Goal: Task Accomplishment & Management: Manage account settings

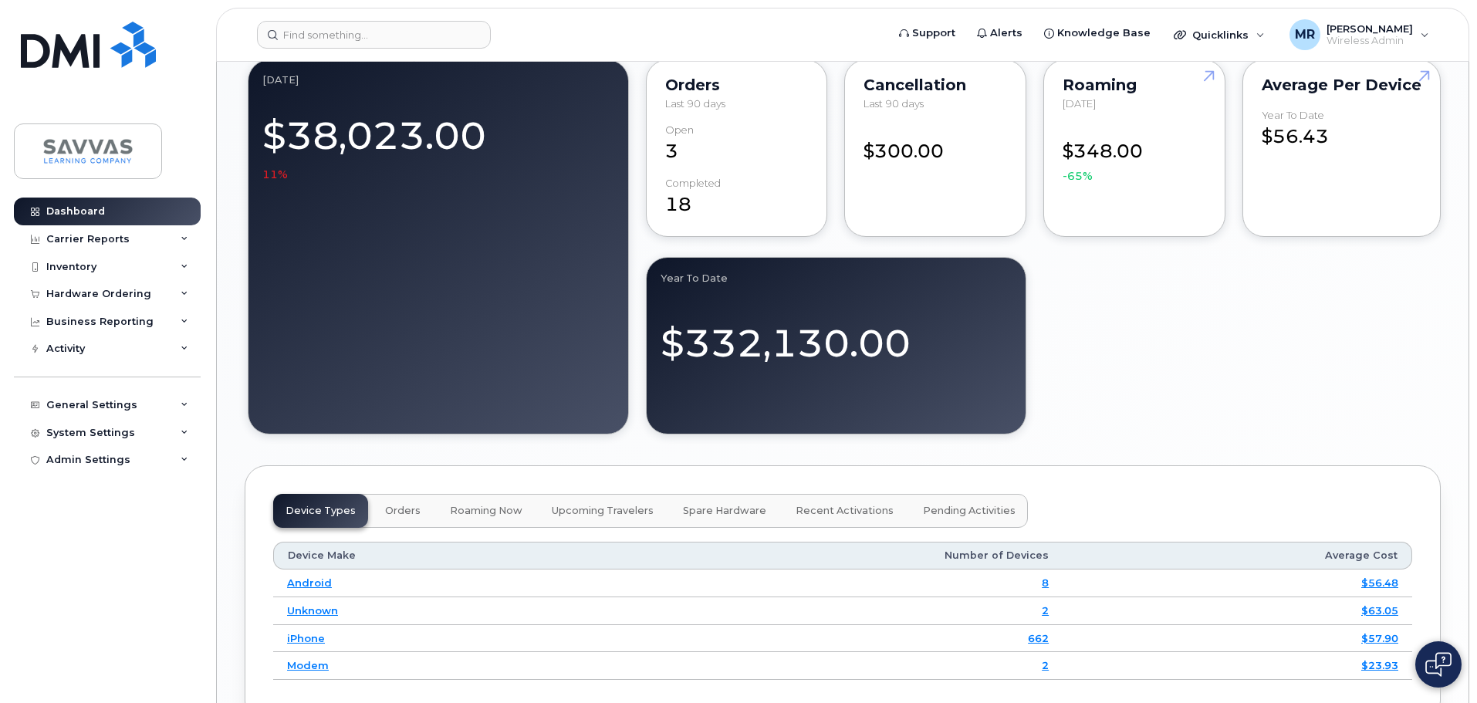
scroll to position [1003, 0]
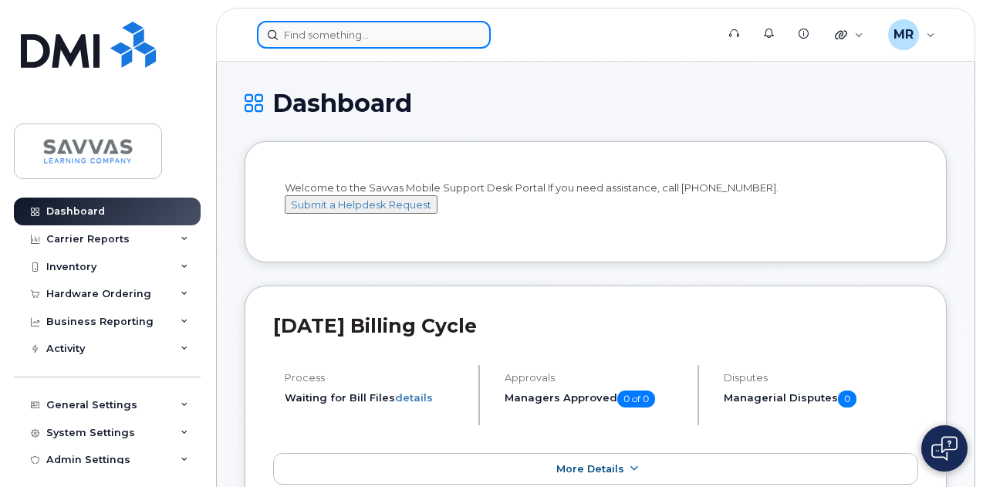
click at [394, 33] on input at bounding box center [374, 35] width 234 height 28
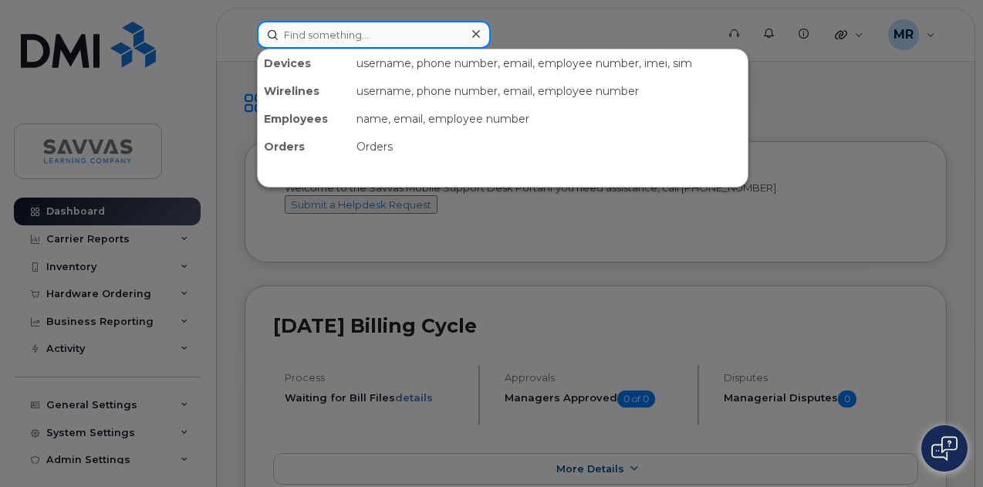
click at [333, 41] on input at bounding box center [374, 35] width 234 height 28
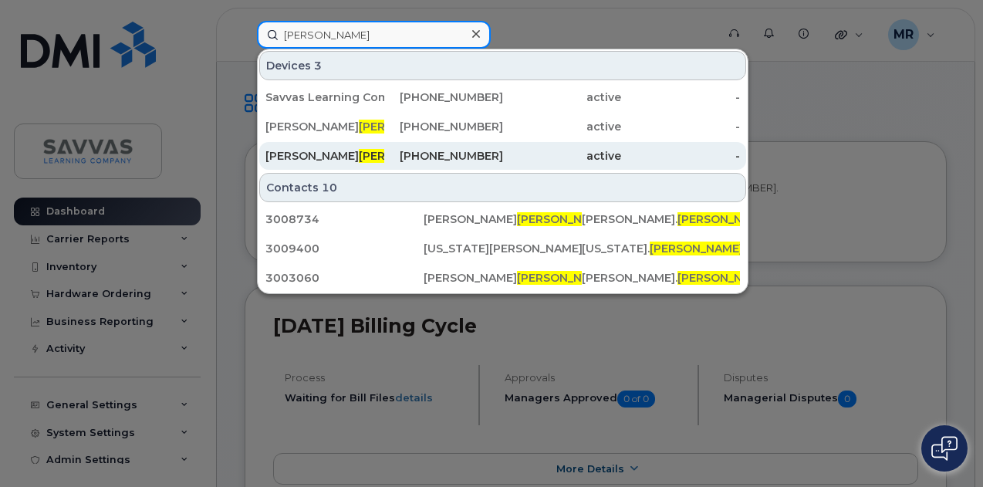
type input "harris"
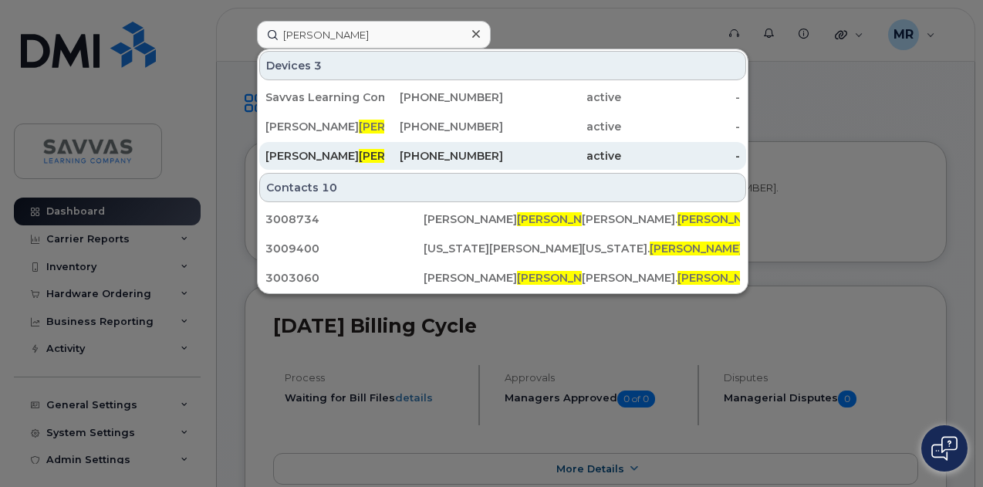
click at [367, 158] on div "SHERYL HARRIS" at bounding box center [325, 155] width 119 height 15
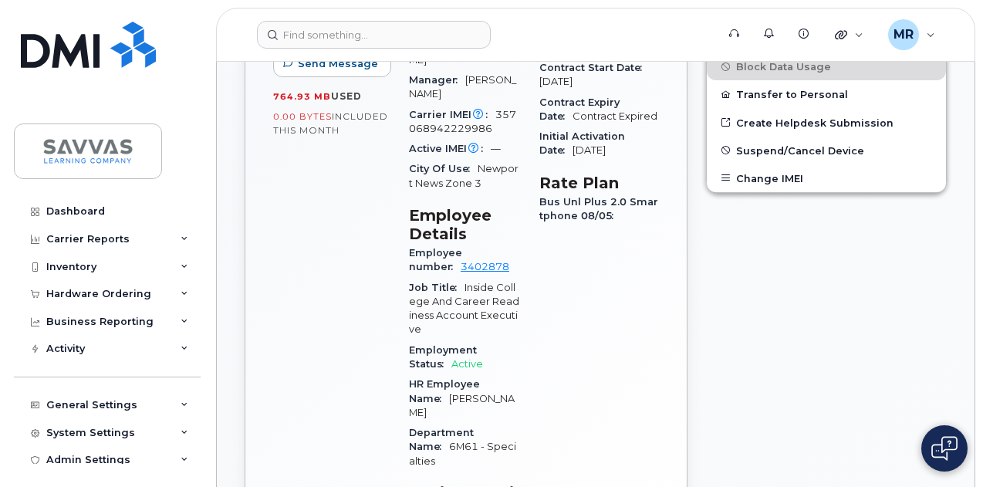
scroll to position [540, 0]
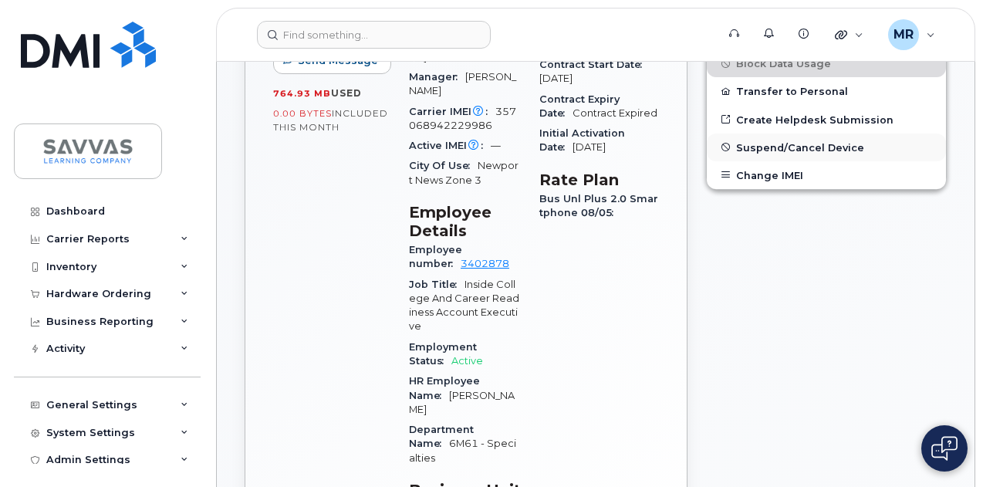
click at [770, 141] on span "Suspend/Cancel Device" at bounding box center [800, 147] width 128 height 12
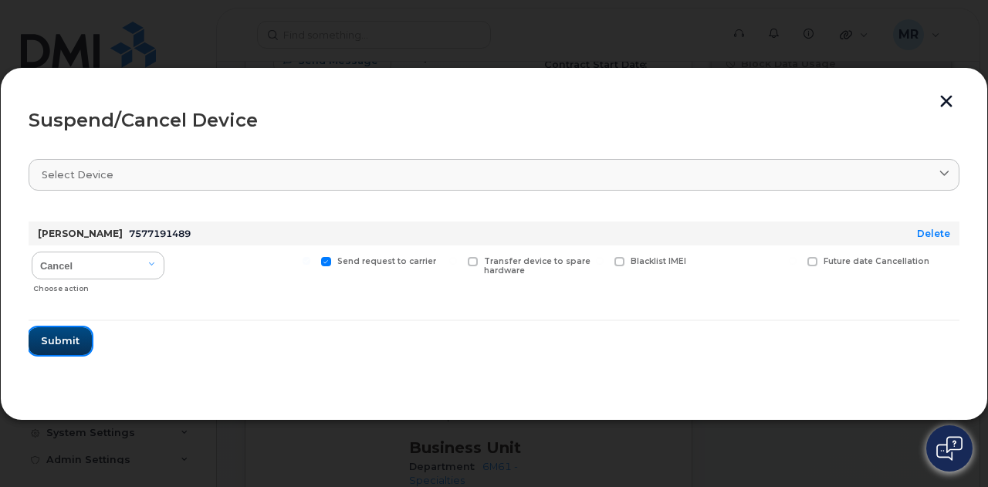
click at [45, 347] on span "Submit" at bounding box center [60, 340] width 39 height 15
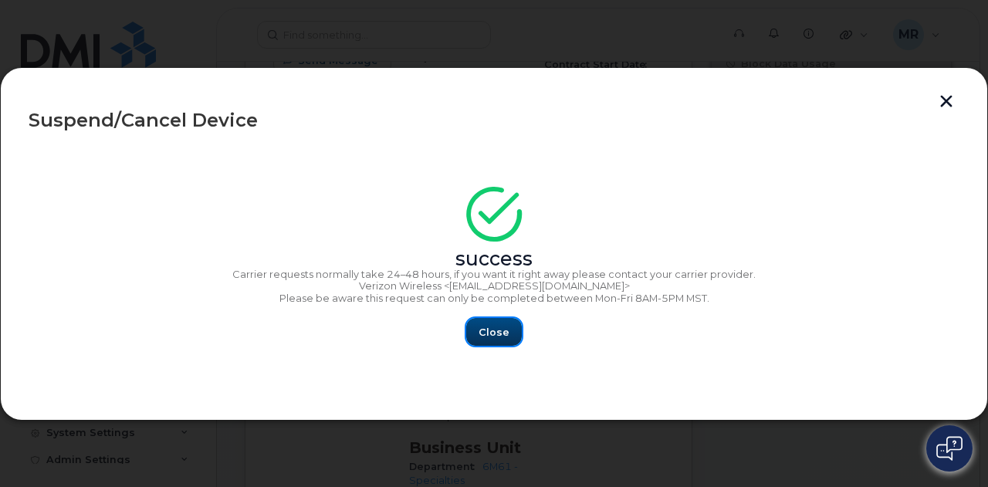
click at [497, 330] on span "Close" at bounding box center [494, 332] width 31 height 15
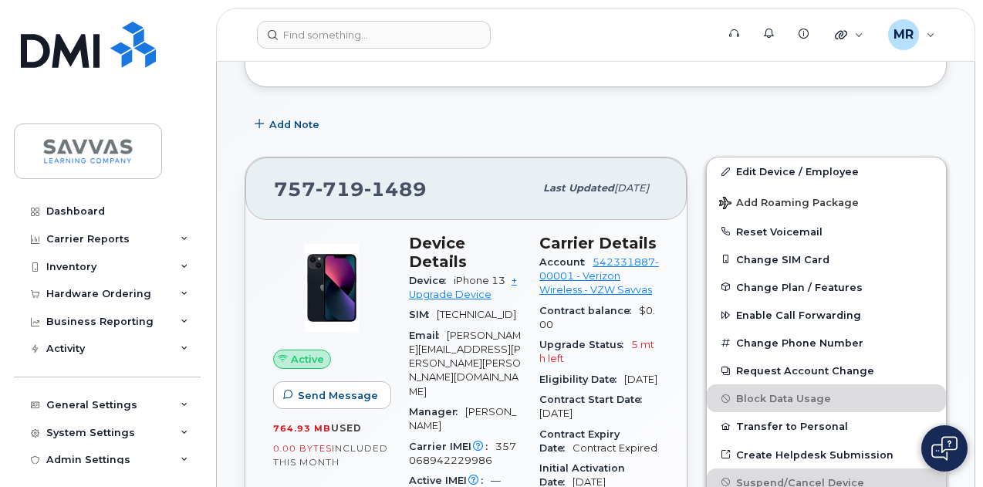
scroll to position [0, 0]
